Goal: Information Seeking & Learning: Find specific fact

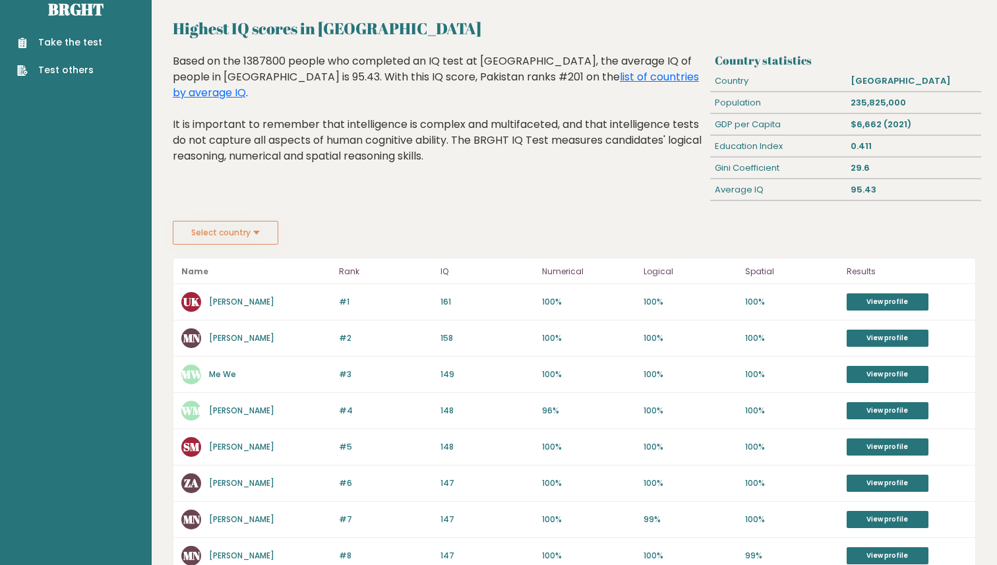
scroll to position [25, 0]
click at [258, 239] on button "Select country" at bounding box center [226, 232] width 106 height 24
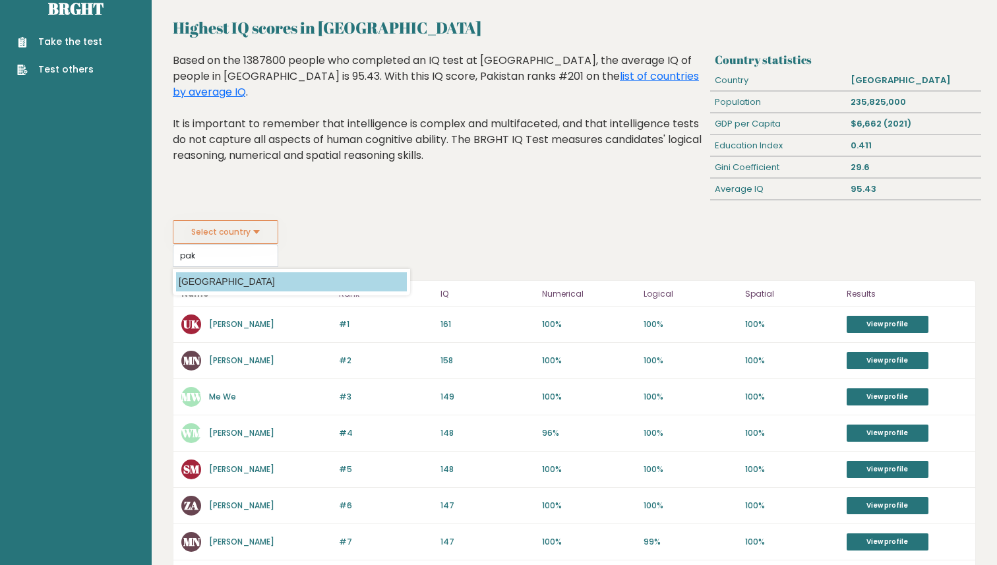
click at [263, 278] on option "[GEOGRAPHIC_DATA]" at bounding box center [291, 281] width 231 height 19
type input "[GEOGRAPHIC_DATA]"
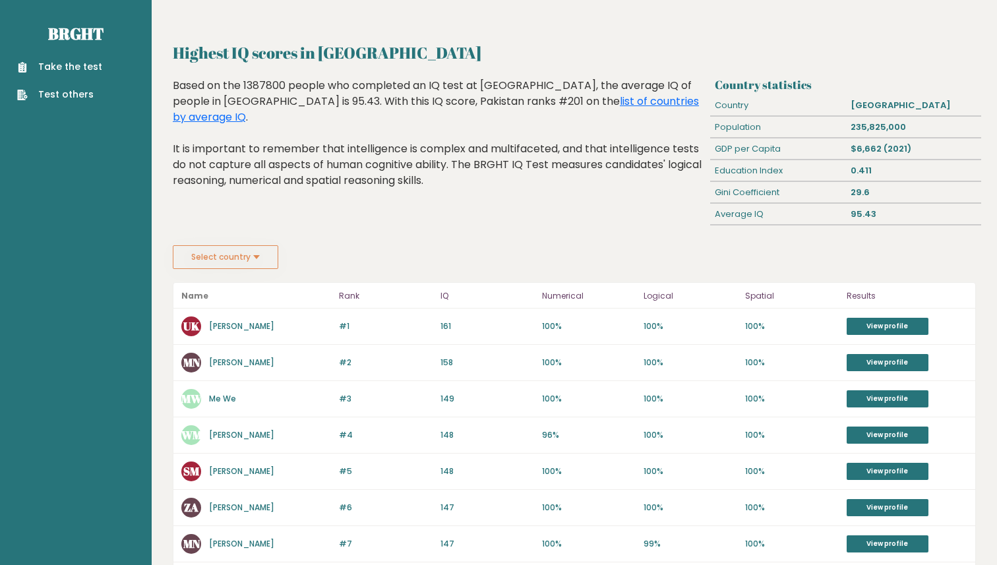
click at [441, 262] on div "Select country Country Afghanistan Albania Algeria American Samoa Andorra Angol…" at bounding box center [574, 257] width 803 height 24
click at [239, 252] on button "Select country" at bounding box center [226, 257] width 106 height 24
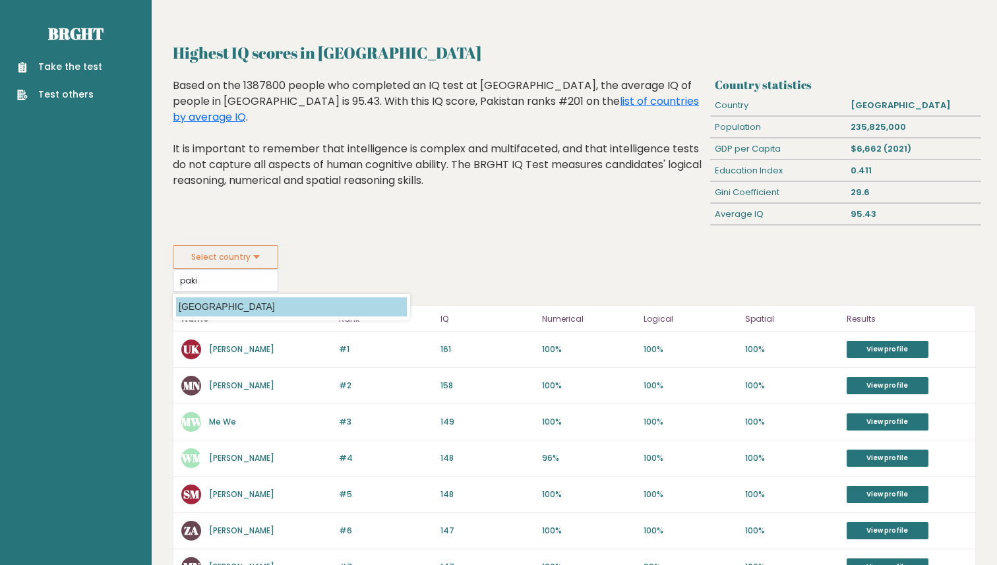
click at [201, 315] on option "[GEOGRAPHIC_DATA]" at bounding box center [291, 306] width 231 height 19
type input "[GEOGRAPHIC_DATA]"
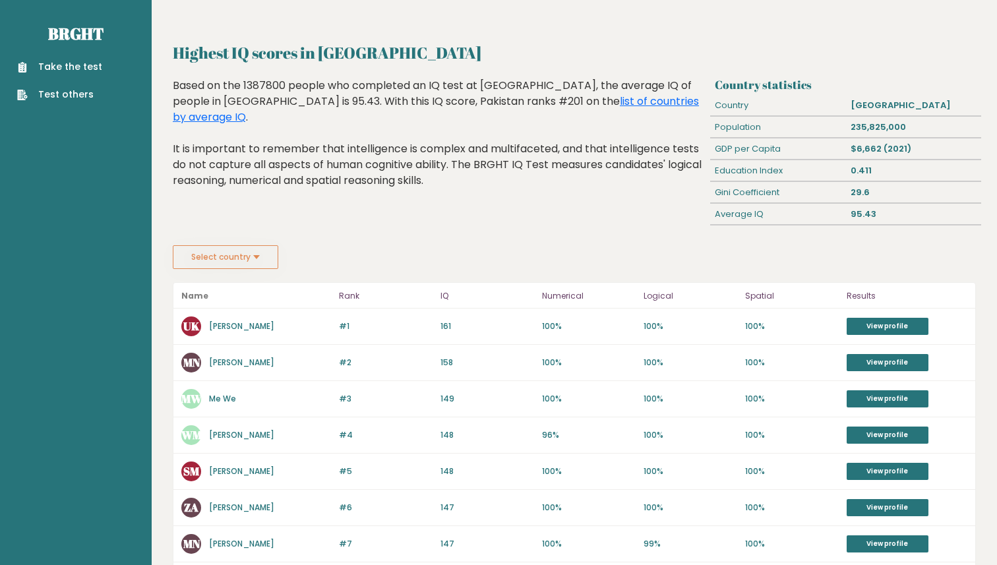
click at [271, 81] on div "Based on the 1387800 people who completed an IQ test at [GEOGRAPHIC_DATA], the …" at bounding box center [439, 143] width 532 height 131
click at [303, 78] on div "Based on the 1387800 people who completed an IQ test at [GEOGRAPHIC_DATA], the …" at bounding box center [439, 143] width 532 height 131
click at [296, 92] on div "Based on the 1387800 people who completed an IQ test at [GEOGRAPHIC_DATA], the …" at bounding box center [439, 143] width 532 height 131
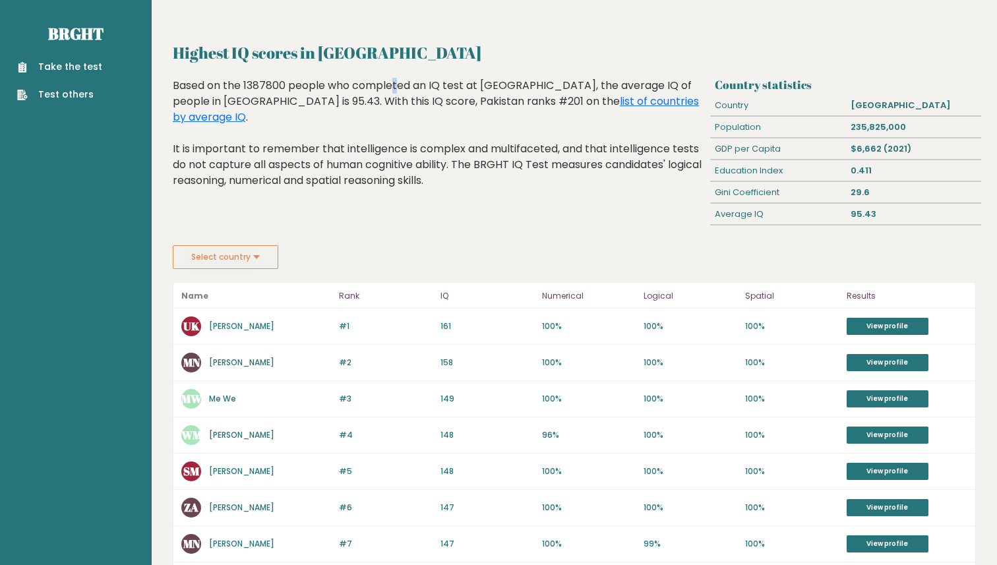
click at [309, 83] on div "Based on the 1387800 people who completed an IQ test at [GEOGRAPHIC_DATA], the …" at bounding box center [439, 143] width 532 height 131
drag, startPoint x: 309, startPoint y: 84, endPoint x: 448, endPoint y: 90, distance: 139.3
click at [448, 90] on div "Based on the 1387800 people who completed an IQ test at [GEOGRAPHIC_DATA], the …" at bounding box center [439, 143] width 532 height 131
click at [308, 83] on div "Based on the 1387800 people who completed an IQ test at [GEOGRAPHIC_DATA], the …" at bounding box center [439, 143] width 532 height 131
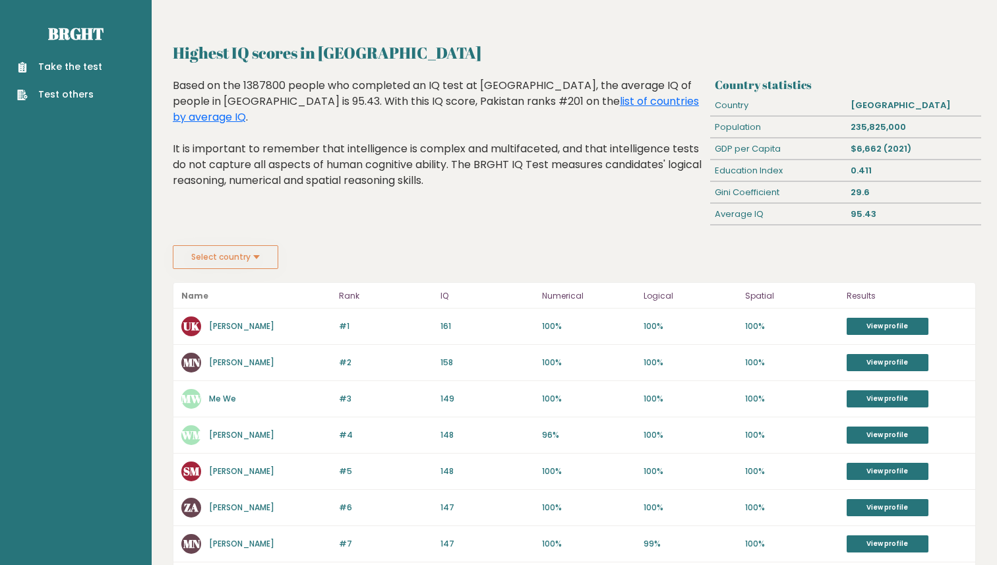
click at [306, 84] on div "Based on the 1387800 people who completed an IQ test at [GEOGRAPHIC_DATA], the …" at bounding box center [439, 143] width 532 height 131
click at [307, 84] on div "Based on the 1387800 people who completed an IQ test at [GEOGRAPHIC_DATA], the …" at bounding box center [439, 143] width 532 height 131
click at [312, 82] on div "Based on the 1387800 people who completed an IQ test at [GEOGRAPHIC_DATA], the …" at bounding box center [439, 143] width 532 height 131
click at [315, 86] on div "Based on the 1387800 people who completed an IQ test at [GEOGRAPHIC_DATA], the …" at bounding box center [439, 143] width 532 height 131
drag, startPoint x: 309, startPoint y: 88, endPoint x: 334, endPoint y: 84, distance: 26.1
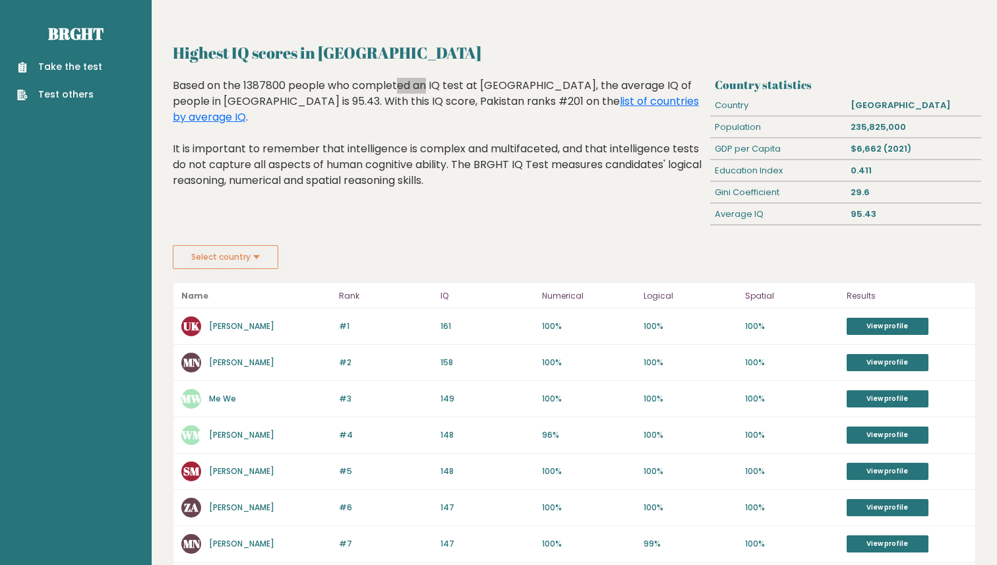
click at [334, 85] on div "Based on the 1387800 people who completed an IQ test at [GEOGRAPHIC_DATA], the …" at bounding box center [439, 143] width 532 height 131
click at [334, 84] on div "Based on the 1387800 people who completed an IQ test at [GEOGRAPHIC_DATA], the …" at bounding box center [439, 143] width 532 height 131
click at [313, 90] on div "Based on the 1387800 people who completed an IQ test at [GEOGRAPHIC_DATA], the …" at bounding box center [439, 143] width 532 height 131
drag, startPoint x: 312, startPoint y: 88, endPoint x: 491, endPoint y: 72, distance: 180.1
click at [501, 75] on div "Highest IQ scores in [GEOGRAPHIC_DATA] Country statistics Country [GEOGRAPHIC_D…" at bounding box center [574, 537] width 803 height 993
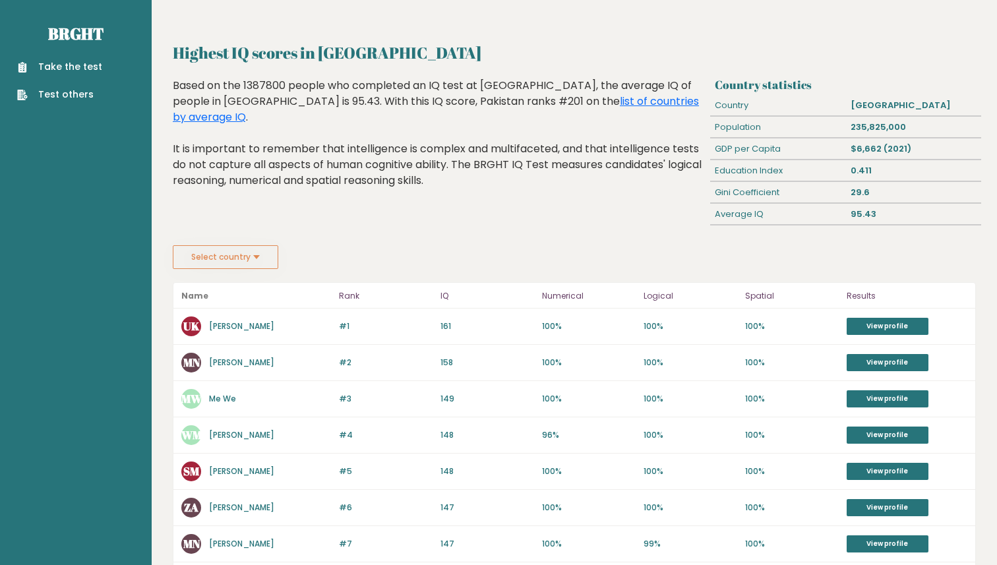
click at [507, 78] on div "Based on the 1387800 people who completed an IQ test at [GEOGRAPHIC_DATA], the …" at bounding box center [439, 143] width 532 height 131
click at [509, 82] on div "Based on the 1387800 people who completed an IQ test at [GEOGRAPHIC_DATA], the …" at bounding box center [439, 143] width 532 height 131
click at [507, 81] on div "Based on the 1387800 people who completed an IQ test at [GEOGRAPHIC_DATA], the …" at bounding box center [439, 143] width 532 height 131
click at [505, 82] on div "Based on the 1387800 people who completed an IQ test at [GEOGRAPHIC_DATA], the …" at bounding box center [439, 143] width 532 height 131
drag, startPoint x: 505, startPoint y: 82, endPoint x: 309, endPoint y: 88, distance: 195.3
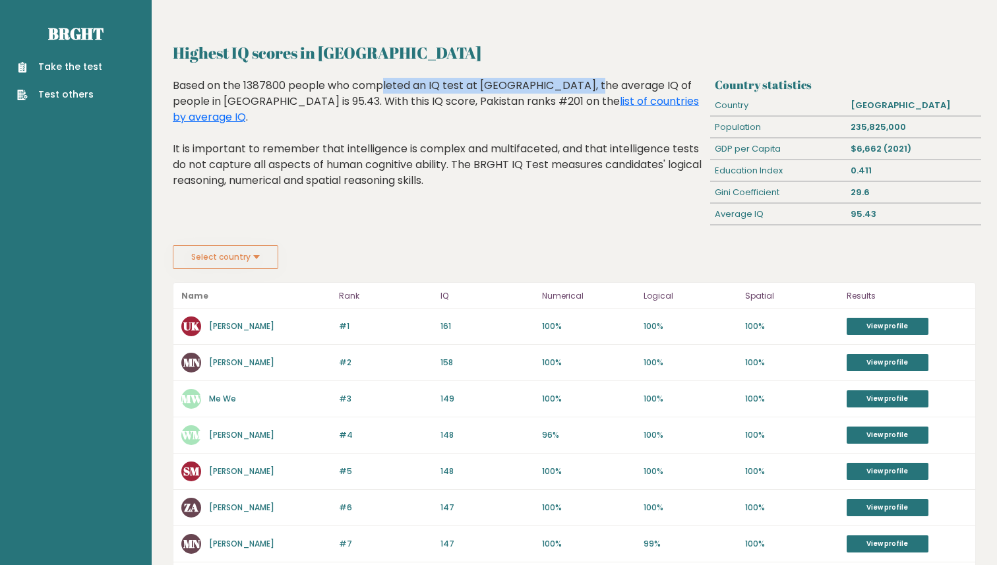
click at [309, 88] on div "Based on the 1387800 people who completed an IQ test at [GEOGRAPHIC_DATA], the …" at bounding box center [439, 143] width 532 height 131
click at [309, 87] on div "Based on the 1387800 people who completed an IQ test at [GEOGRAPHIC_DATA], the …" at bounding box center [439, 143] width 532 height 131
click at [256, 257] on button "Select country" at bounding box center [226, 257] width 106 height 24
